Goal: Task Accomplishment & Management: Use online tool/utility

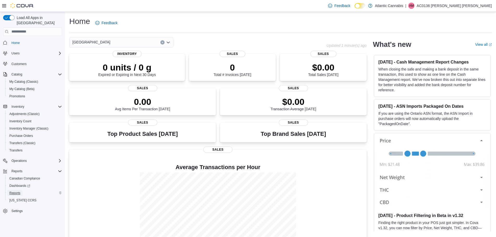
click at [17, 191] on span "Reports" at bounding box center [14, 193] width 11 height 4
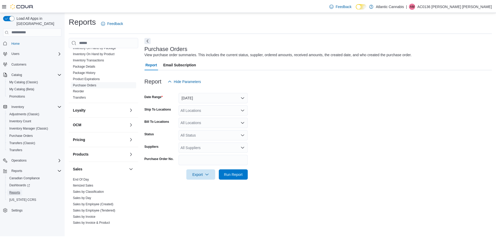
scroll to position [115, 0]
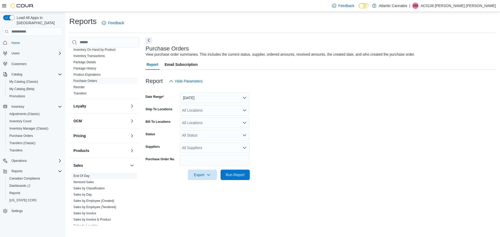
click at [77, 175] on link "End Of Day" at bounding box center [81, 176] width 16 height 4
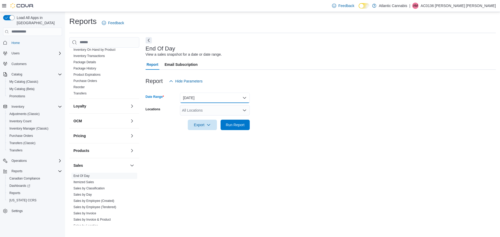
click at [215, 99] on button "[DATE]" at bounding box center [215, 98] width 70 height 10
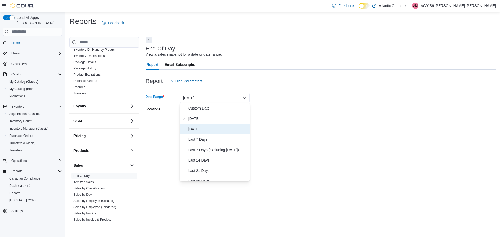
click at [198, 127] on span "[DATE]" at bounding box center [217, 129] width 59 height 6
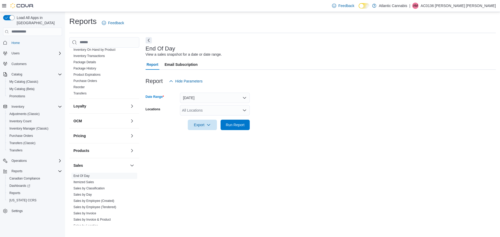
click at [238, 111] on div "All Locations" at bounding box center [215, 110] width 70 height 10
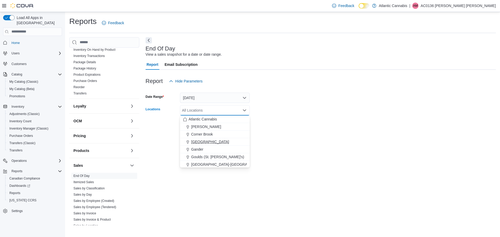
click at [206, 142] on div "[GEOGRAPHIC_DATA]" at bounding box center [215, 141] width 64 height 5
click at [281, 140] on div "End Of Day View a sales snapshot for a date or date range. Report Email Subscri…" at bounding box center [321, 131] width 350 height 188
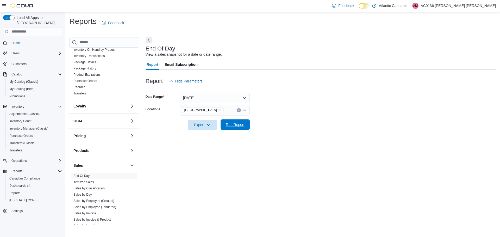
click at [242, 126] on span "Run Report" at bounding box center [235, 124] width 19 height 5
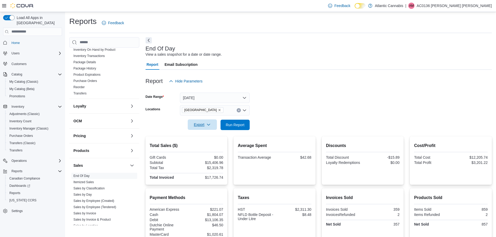
click at [203, 122] on span "Export" at bounding box center [202, 125] width 23 height 10
click at [202, 147] on span "Export to Pdf" at bounding box center [202, 146] width 23 height 4
